Goal: Task Accomplishment & Management: Use online tool/utility

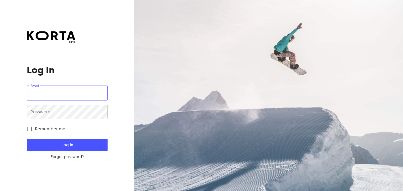
click at [77, 93] on input "email" at bounding box center [67, 93] width 81 height 15
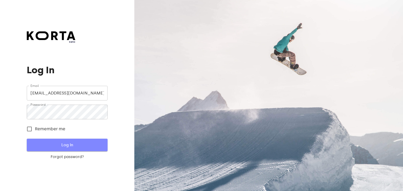
click at [64, 147] on span "Log In" at bounding box center [67, 145] width 64 height 7
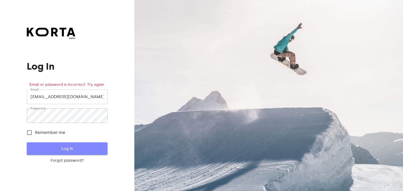
click at [63, 155] on button "Log In" at bounding box center [67, 149] width 81 height 13
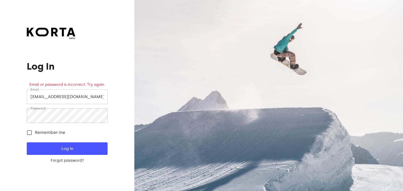
click at [105, 95] on input "[EMAIL_ADDRESS][DOMAIN_NAME]" at bounding box center [67, 97] width 81 height 15
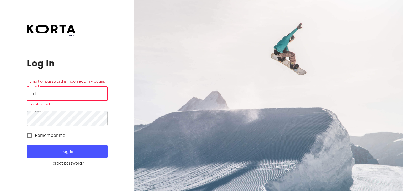
type input "c"
paste input "[EMAIL_ADDRESS][DOMAIN_NAME]"
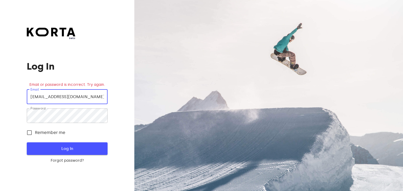
type input "[EMAIL_ADDRESS][DOMAIN_NAME]"
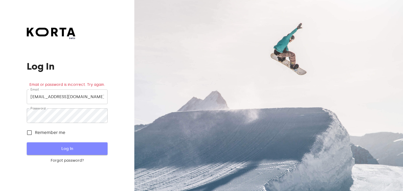
click at [78, 151] on span "Log In" at bounding box center [67, 149] width 64 height 7
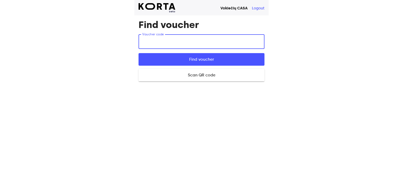
click at [187, 42] on input "text" at bounding box center [202, 41] width 126 height 15
